Goal: Task Accomplishment & Management: Use online tool/utility

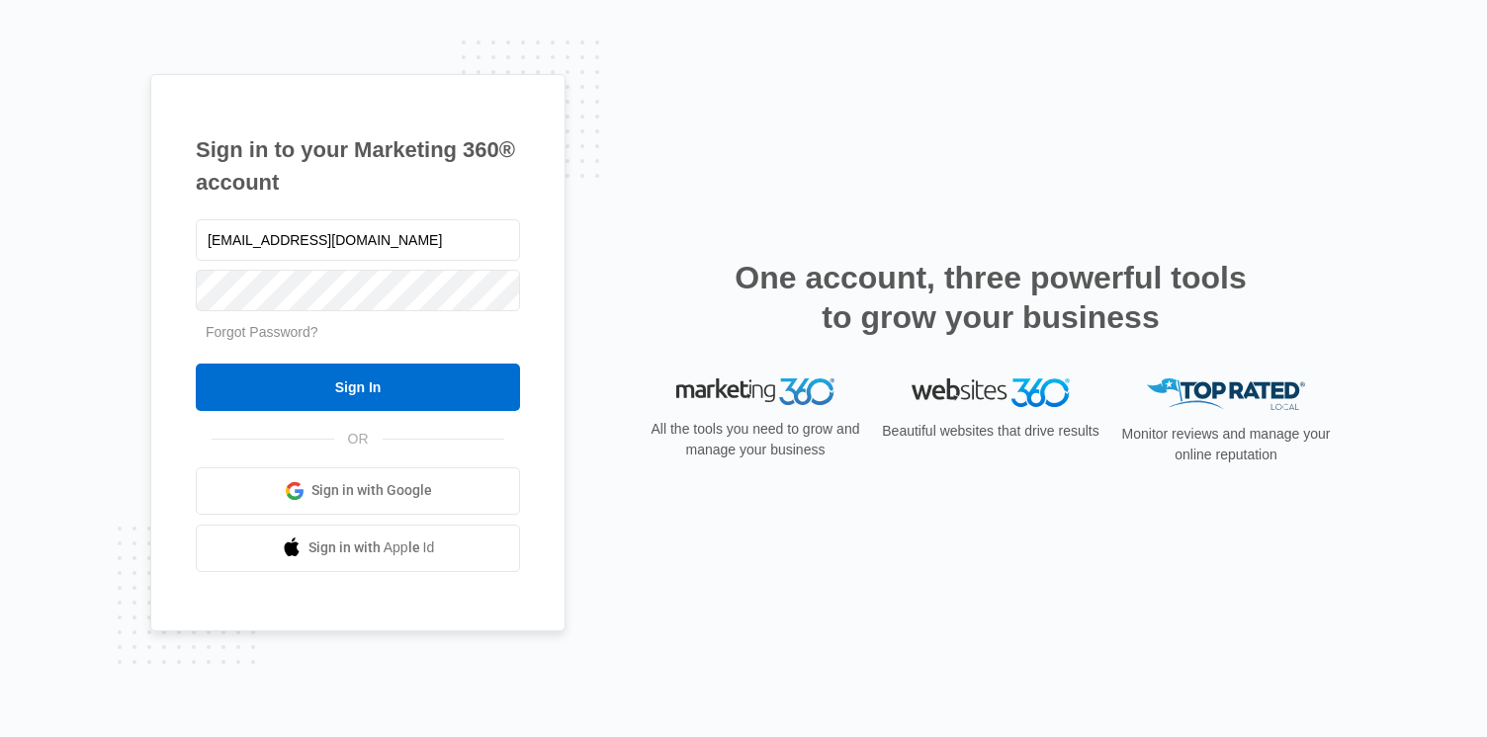
type input "[EMAIL_ADDRESS][DOMAIN_NAME]"
click at [196, 364] on input "Sign In" at bounding box center [358, 387] width 324 height 47
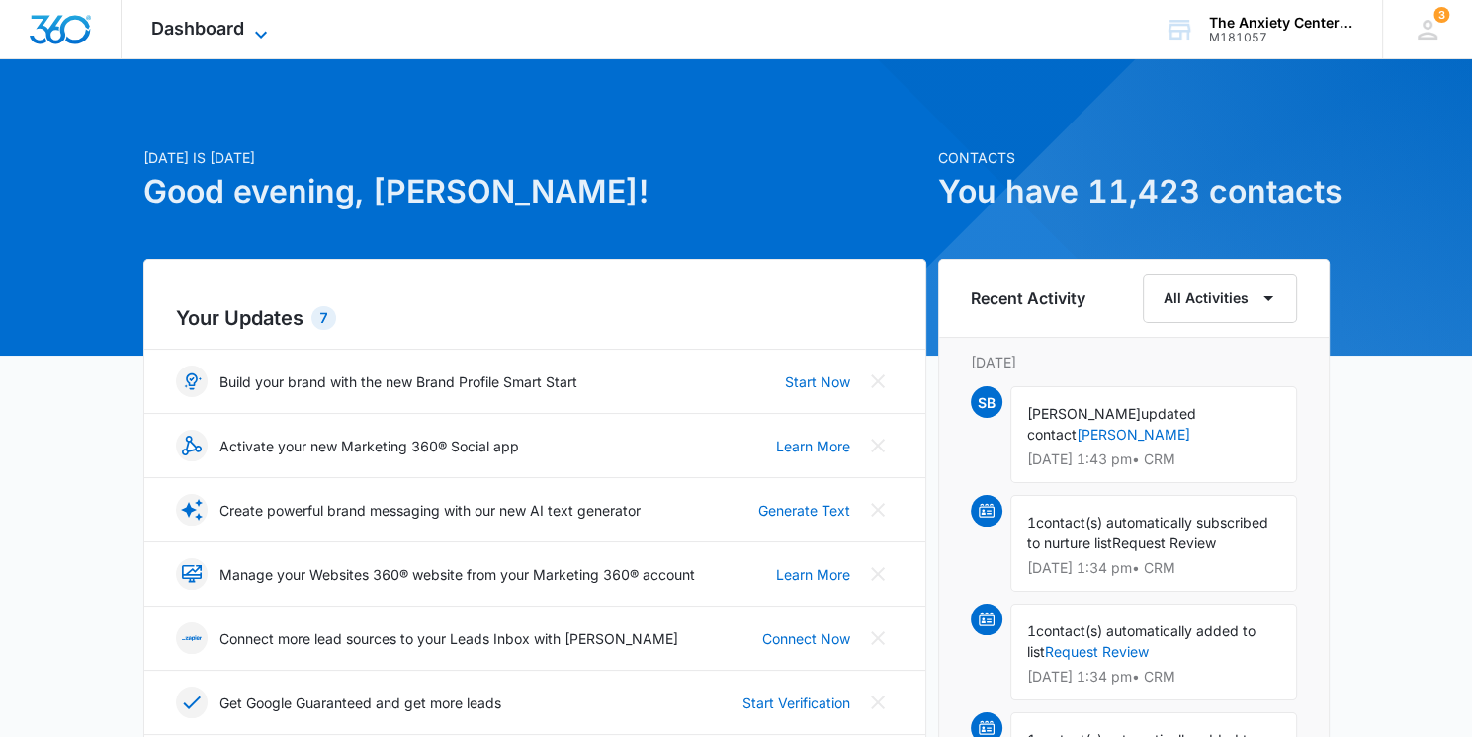
click at [219, 34] on span "Dashboard" at bounding box center [197, 28] width 93 height 21
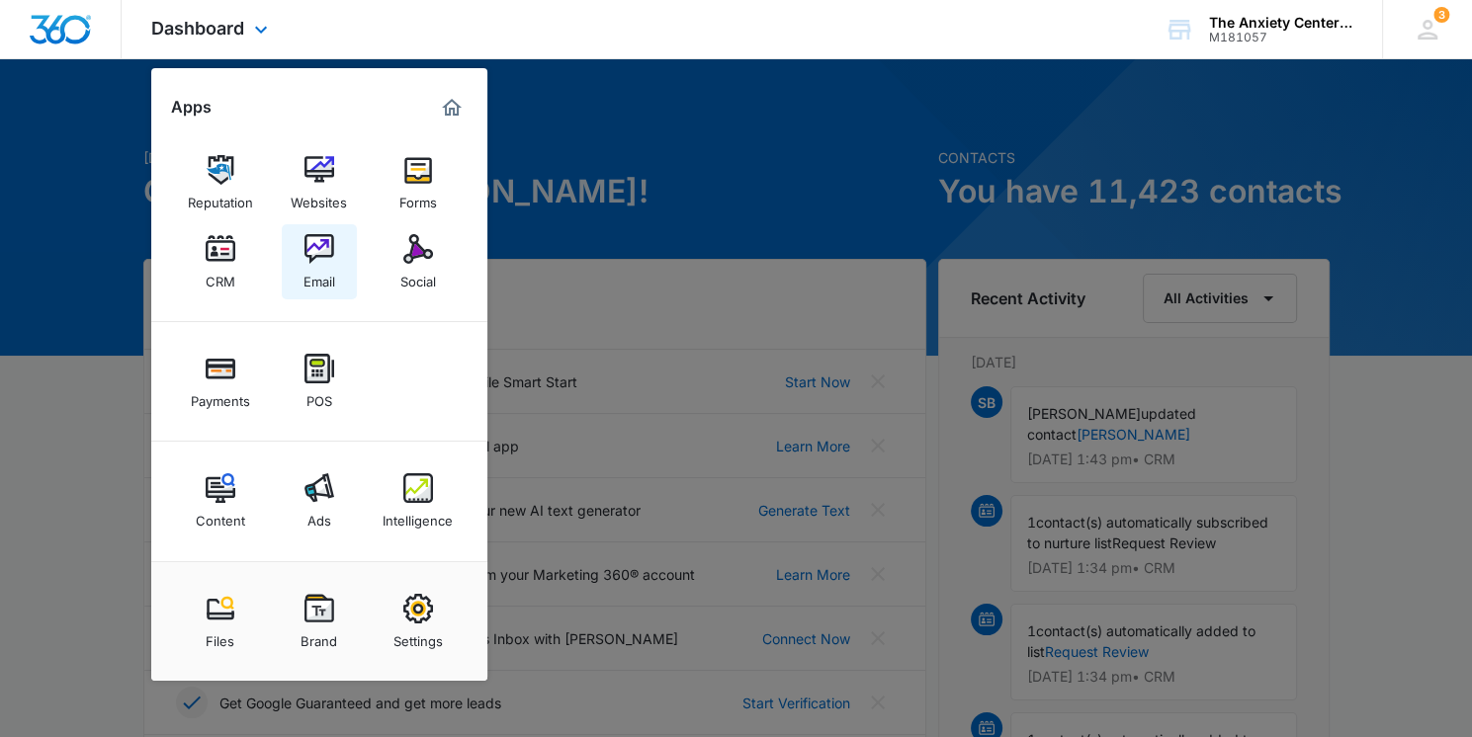
click at [320, 267] on div "Email" at bounding box center [319, 277] width 32 height 26
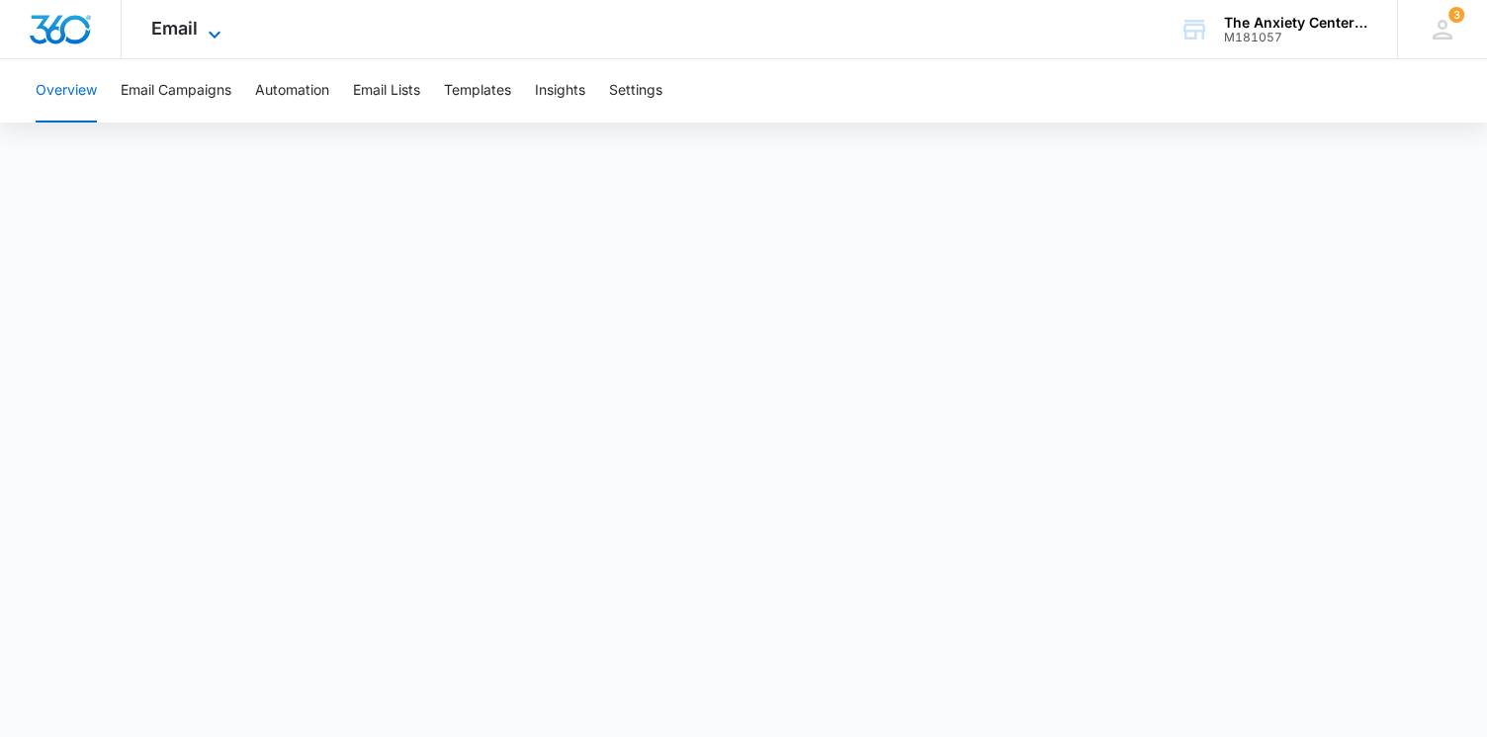
click at [203, 34] on icon at bounding box center [215, 35] width 24 height 24
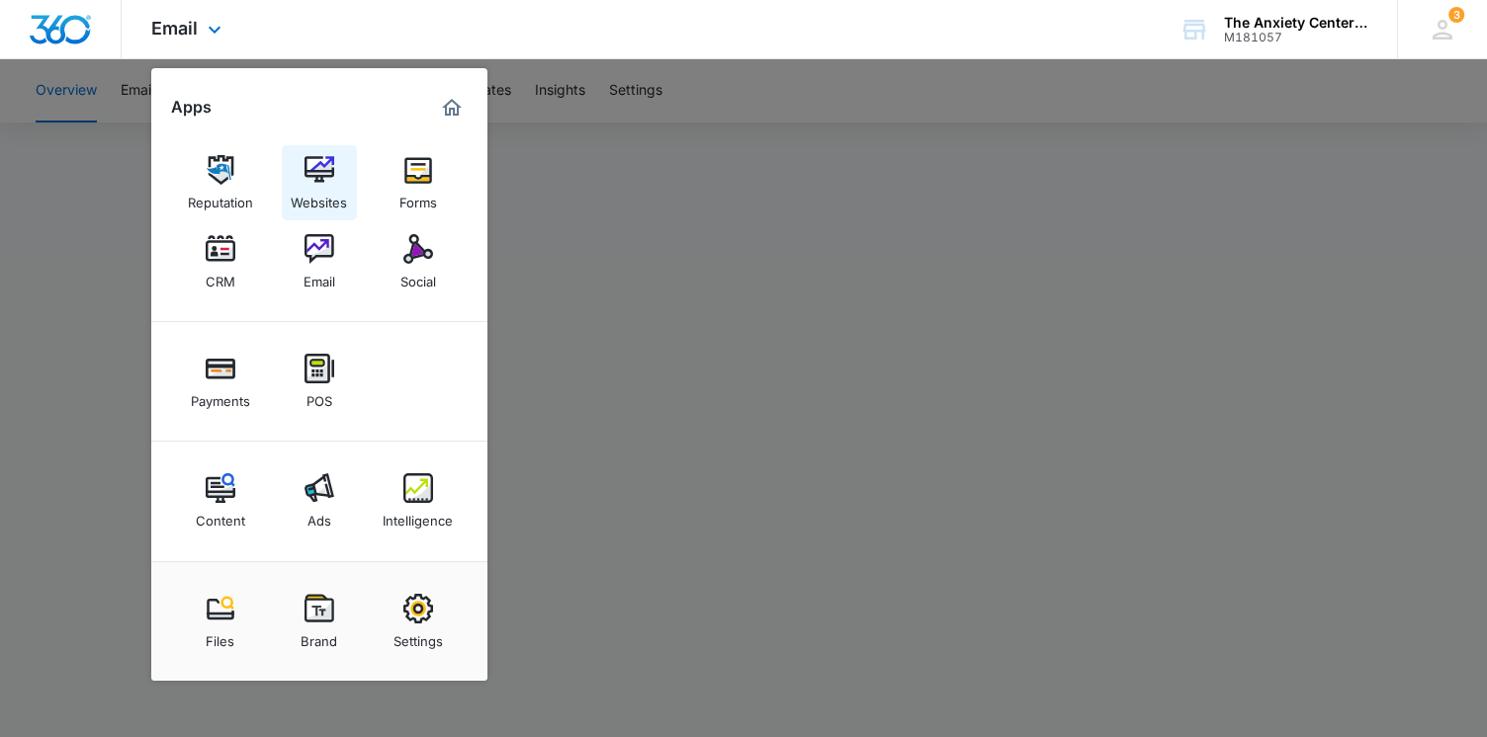
click at [314, 181] on img at bounding box center [319, 170] width 30 height 30
